Goal: Task Accomplishment & Management: Use online tool/utility

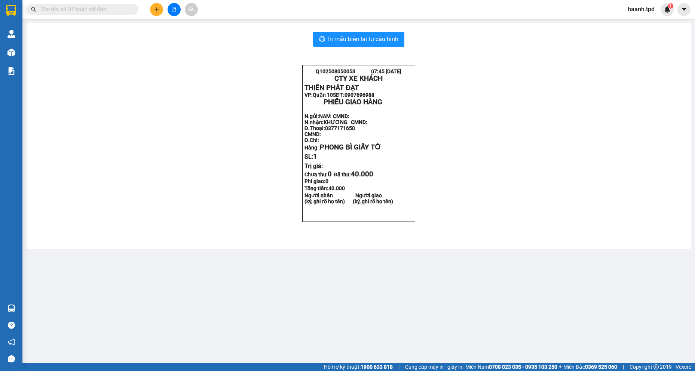
click at [65, 6] on input "text" at bounding box center [85, 9] width 88 height 8
click at [75, 9] on input "text" at bounding box center [85, 9] width 88 height 8
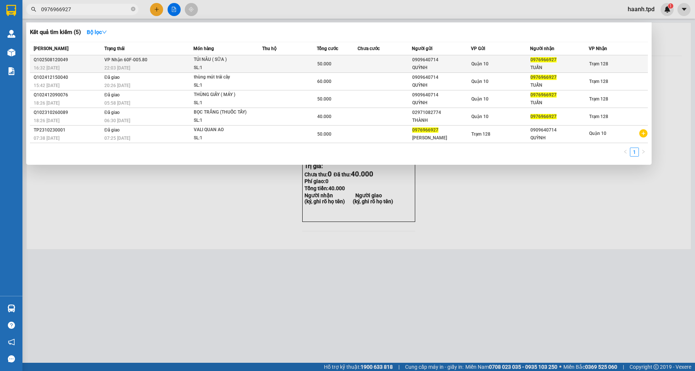
type input "0976966927"
click at [190, 63] on td "VP Nhận 60F-005.80 22:03 [DATE]" at bounding box center [147, 64] width 91 height 18
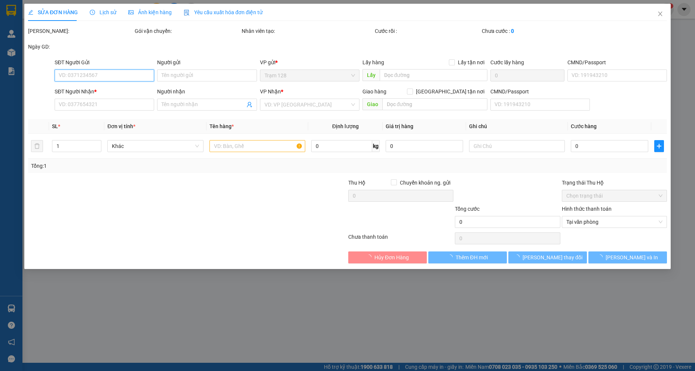
type input "0909640714"
type input "QUỲNH"
type input "075190023506"
type input "0976966927"
type input "TUẤN"
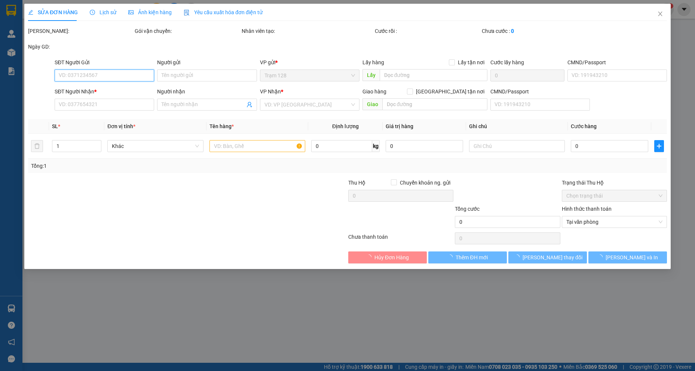
type input "50.000"
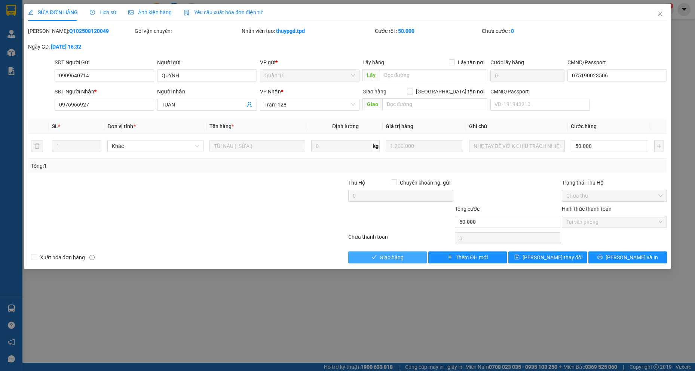
click at [407, 262] on button "Giao hàng" at bounding box center [387, 258] width 78 height 12
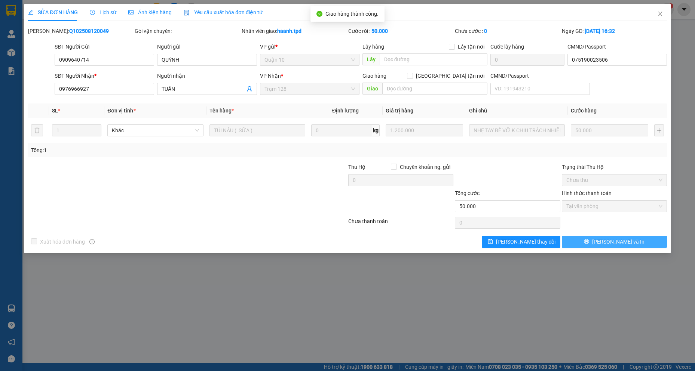
click at [610, 241] on span "[PERSON_NAME] và In" at bounding box center [618, 242] width 52 height 8
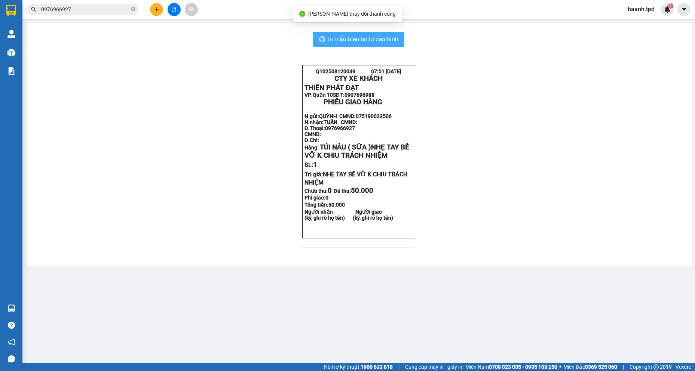
click at [389, 44] on button "In mẫu biên lai tự cấu hình" at bounding box center [358, 39] width 91 height 15
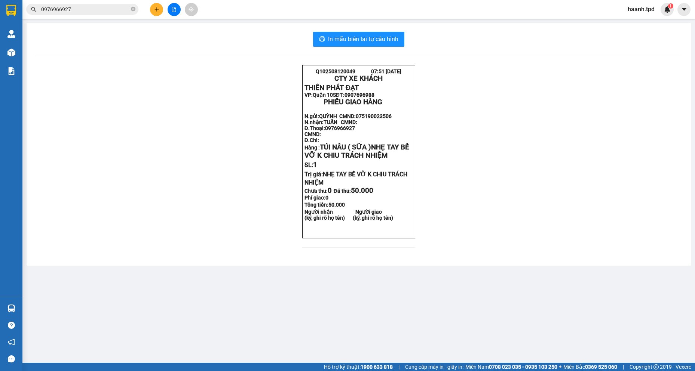
click at [538, 292] on main "In mẫu biên lai tự cấu hình Q102508120049 07:51 [DATE] CTY XE KHÁCH THIÊN PHÁT…" at bounding box center [347, 181] width 695 height 363
